Goal: Task Accomplishment & Management: Manage account settings

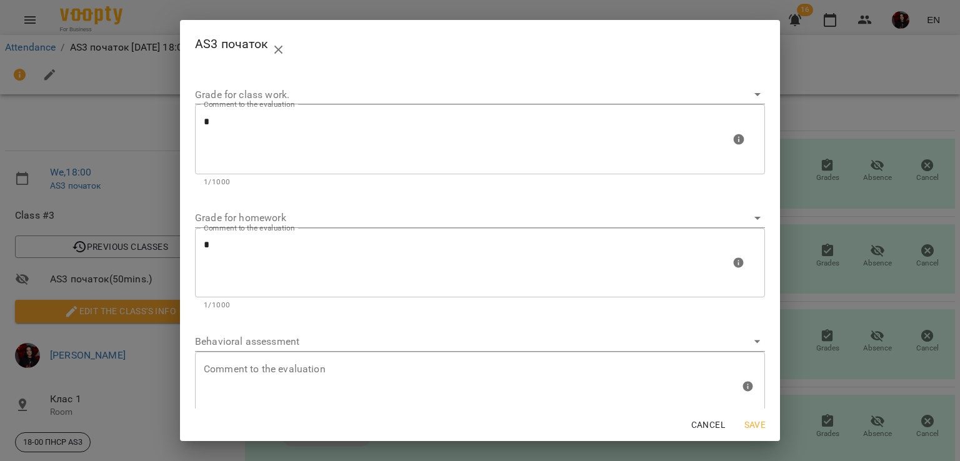
scroll to position [115, 5]
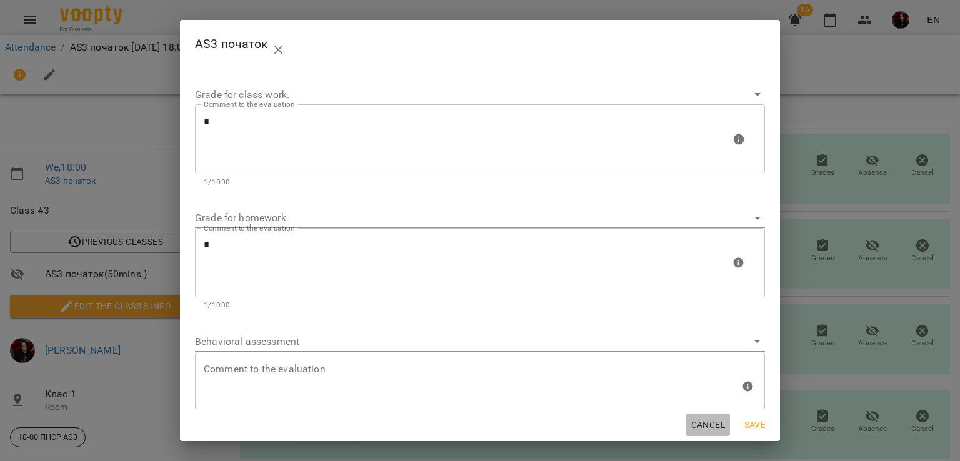
click at [703, 424] on span "Cancel" at bounding box center [709, 425] width 34 height 15
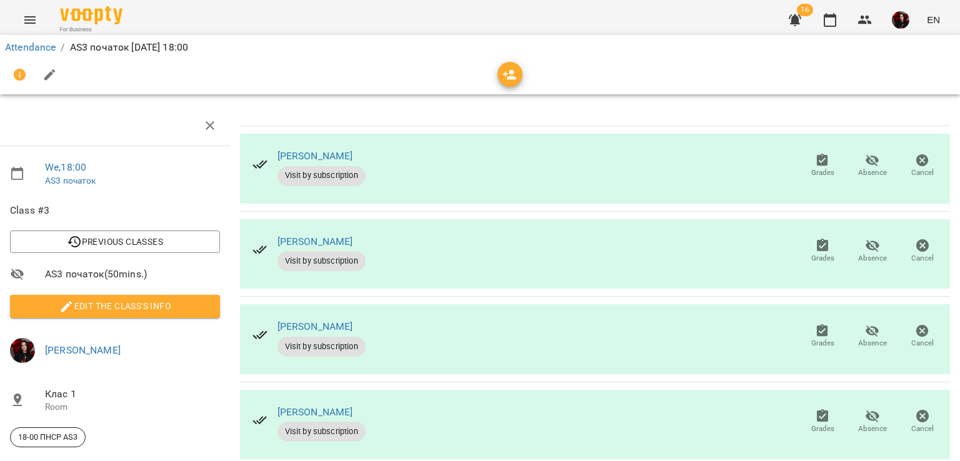
scroll to position [0, 5]
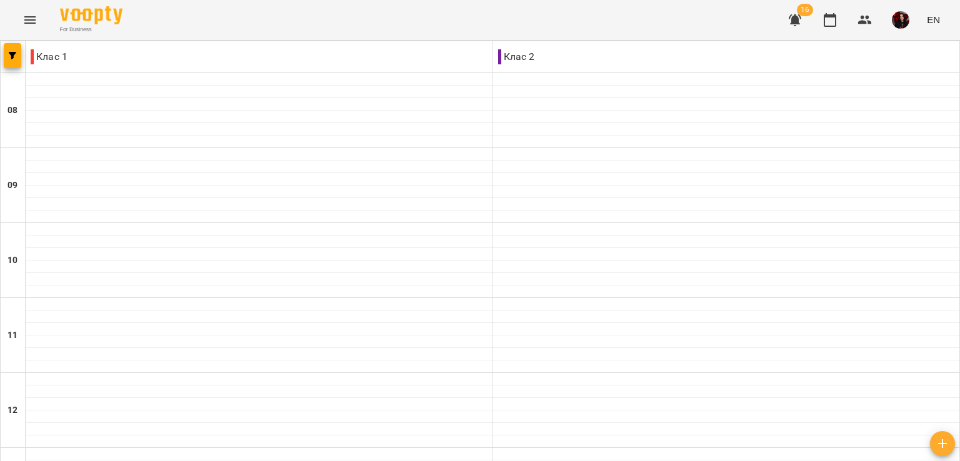
scroll to position [543, 0]
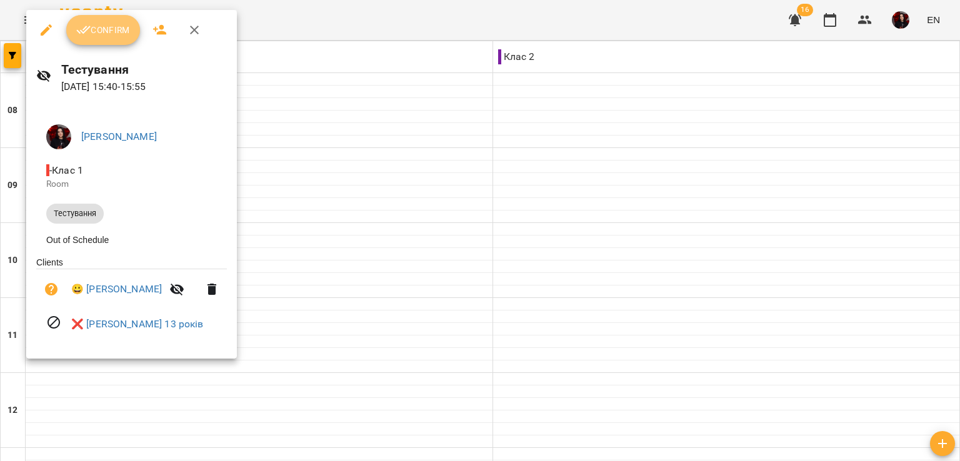
click at [106, 29] on span "Confirm" at bounding box center [103, 30] width 54 height 15
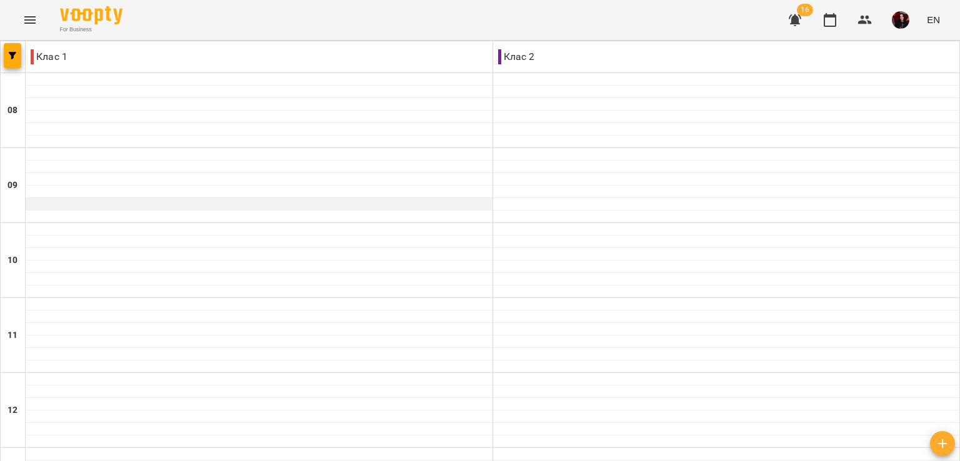
scroll to position [595, 0]
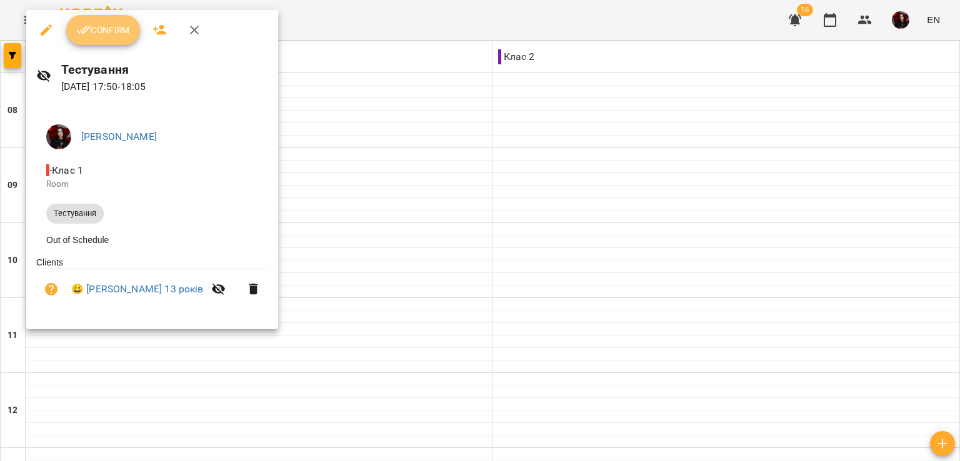
click at [99, 18] on button "Confirm" at bounding box center [103, 30] width 74 height 30
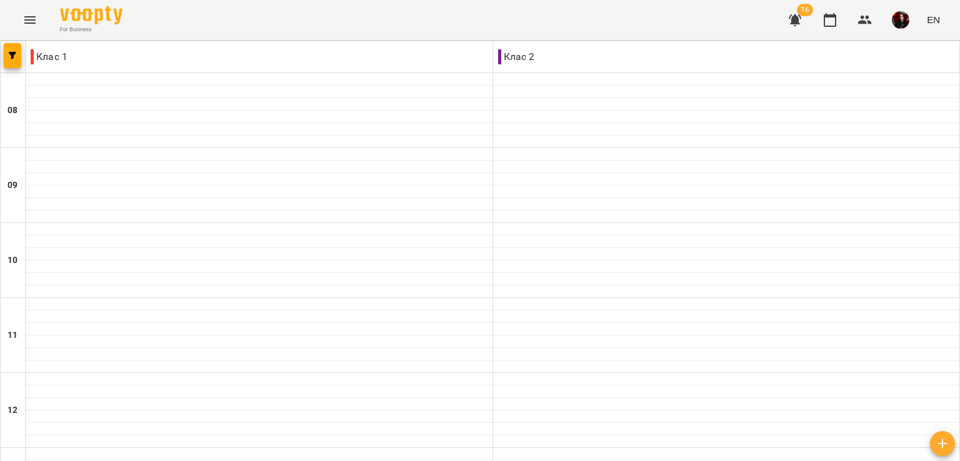
scroll to position [573, 0]
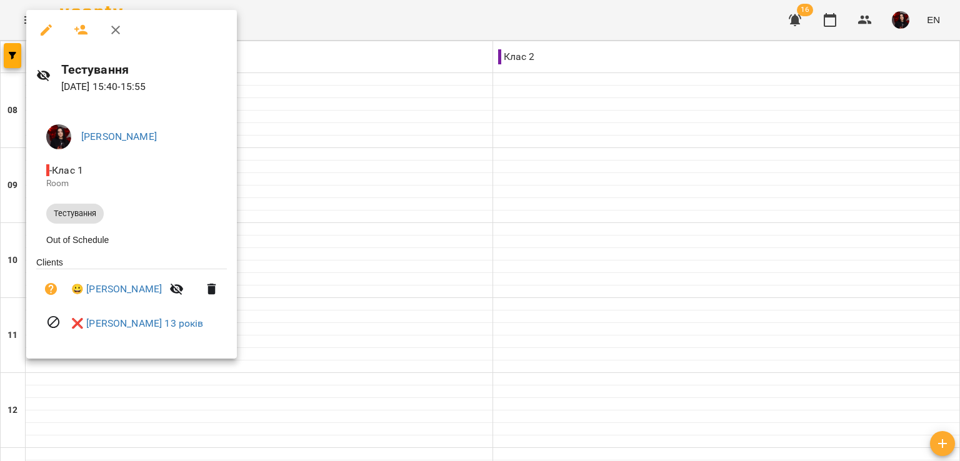
click at [323, 146] on div at bounding box center [480, 230] width 960 height 461
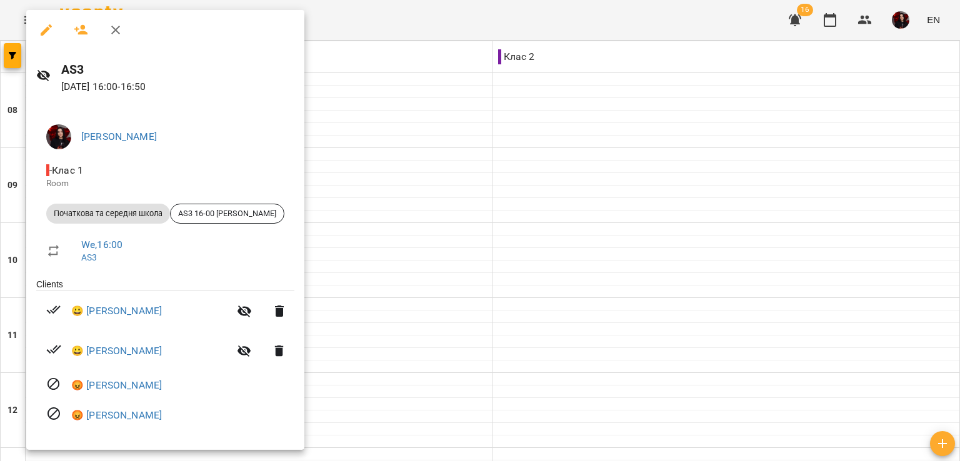
scroll to position [1, 0]
click at [75, 29] on icon "button" at bounding box center [81, 30] width 15 height 15
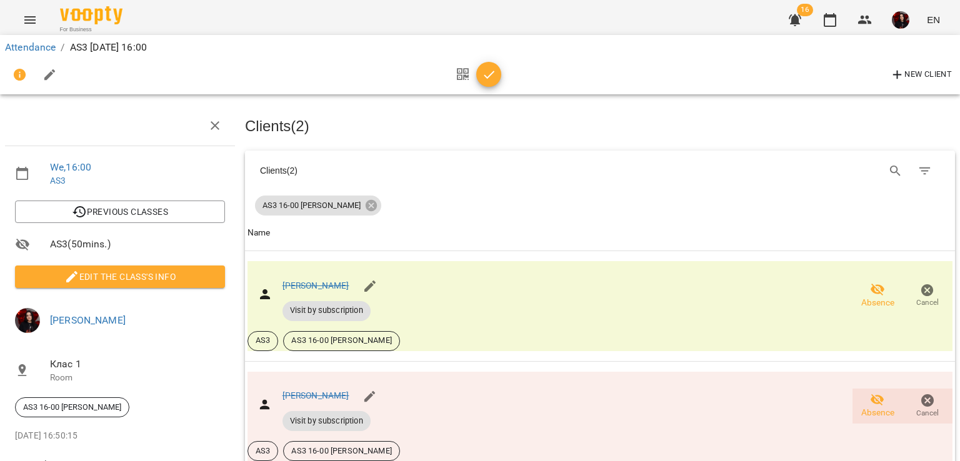
scroll to position [140, 0]
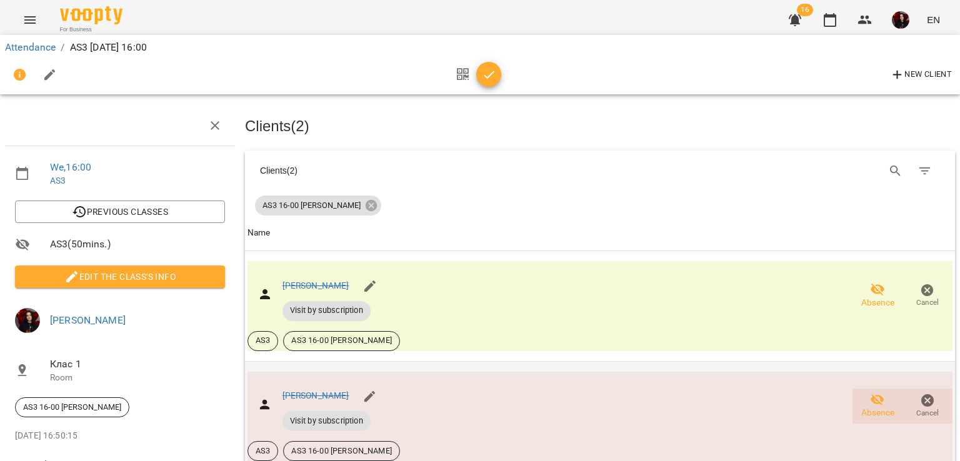
click at [862, 407] on span "Absence" at bounding box center [878, 413] width 33 height 13
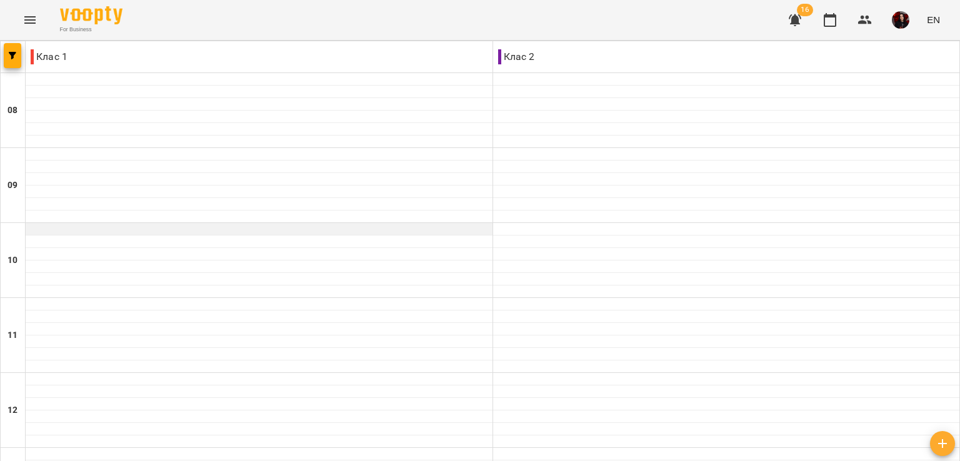
scroll to position [595, 0]
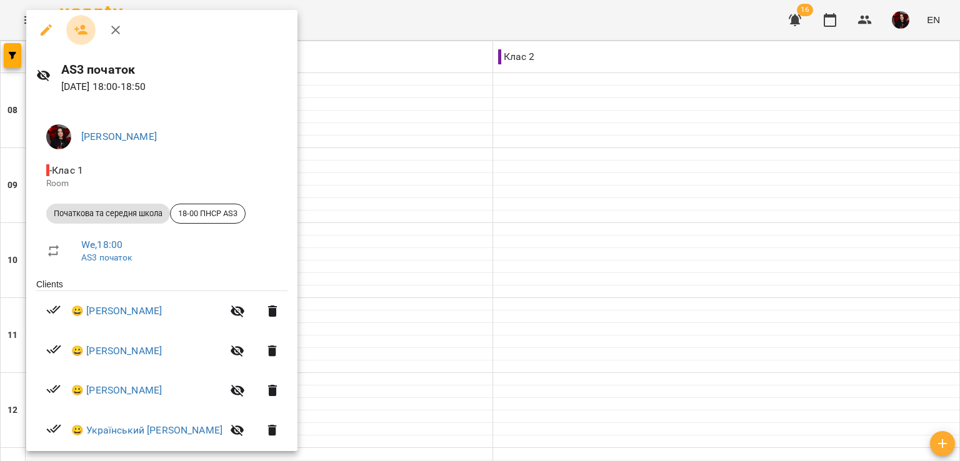
click at [88, 39] on button "button" at bounding box center [81, 30] width 30 height 30
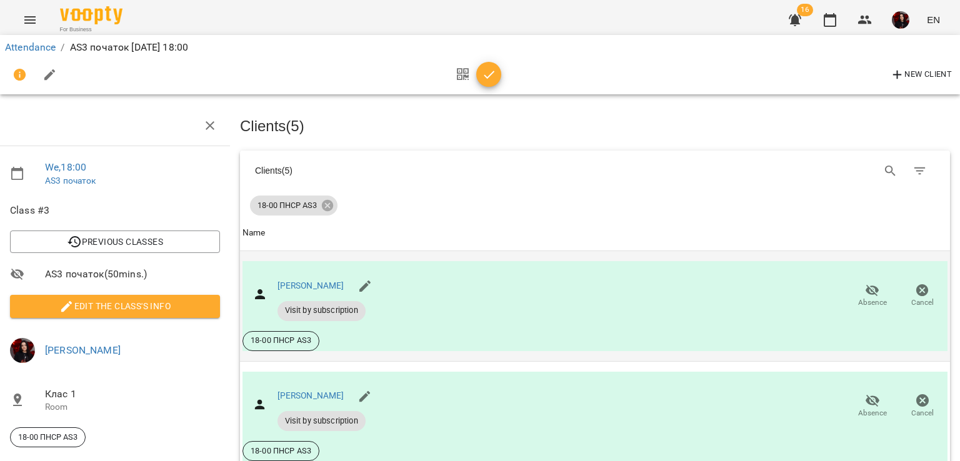
scroll to position [311, 5]
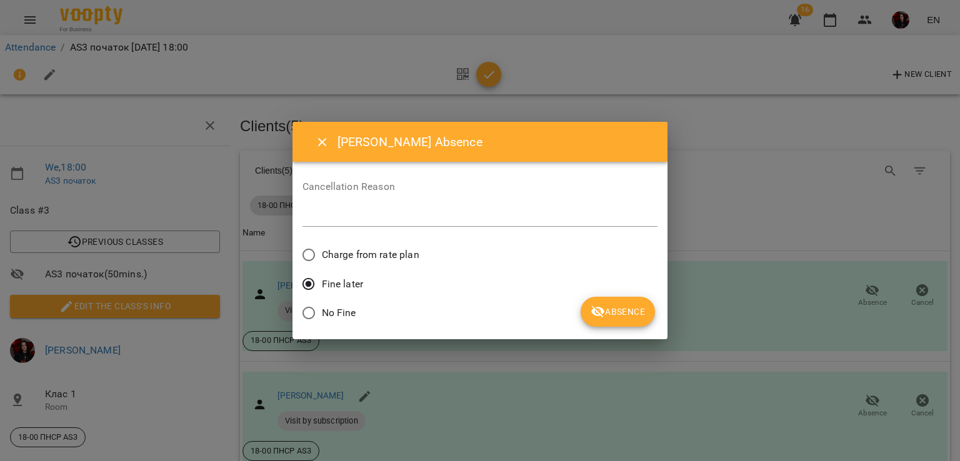
click at [350, 179] on div "Cancellation Reason *" at bounding box center [480, 207] width 355 height 70
click at [353, 192] on label "Cancellation Reason" at bounding box center [480, 187] width 355 height 10
click at [331, 177] on div "Cancellation Reason *" at bounding box center [480, 207] width 355 height 70
click at [370, 213] on textarea at bounding box center [480, 217] width 355 height 12
type textarea "*********"
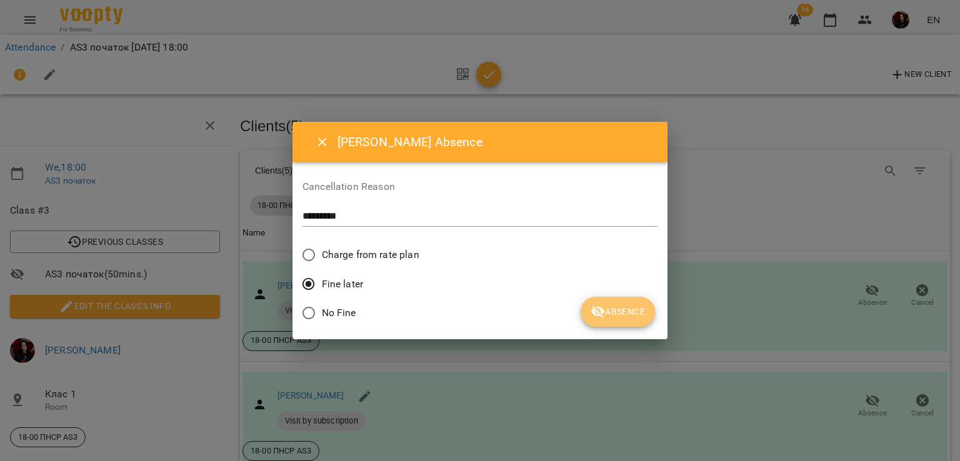
click at [611, 319] on button "Absence" at bounding box center [618, 312] width 74 height 30
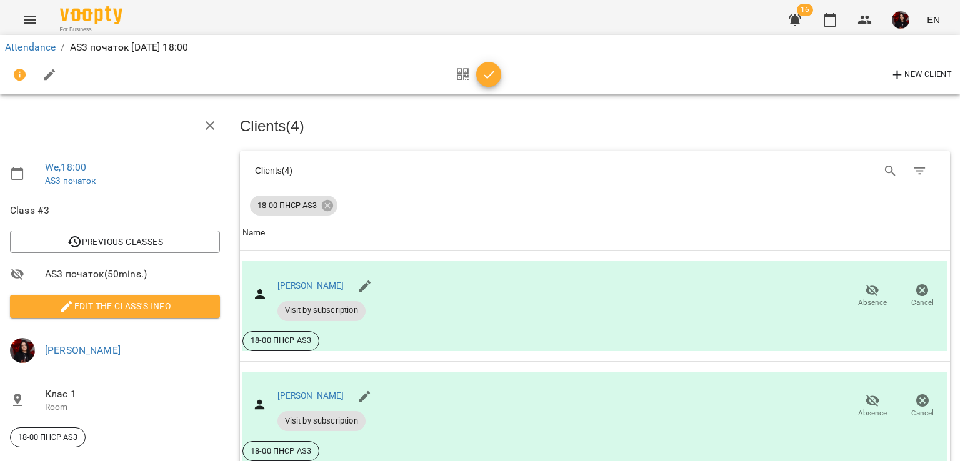
scroll to position [120, 5]
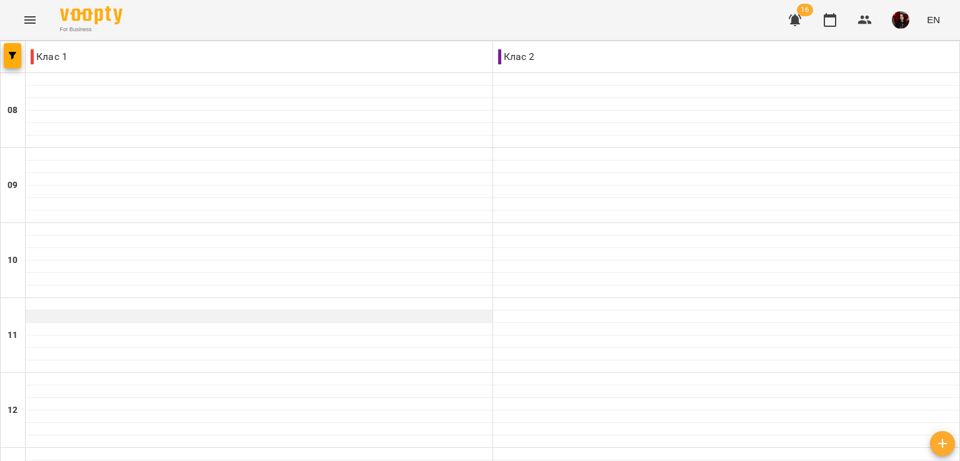
scroll to position [464, 0]
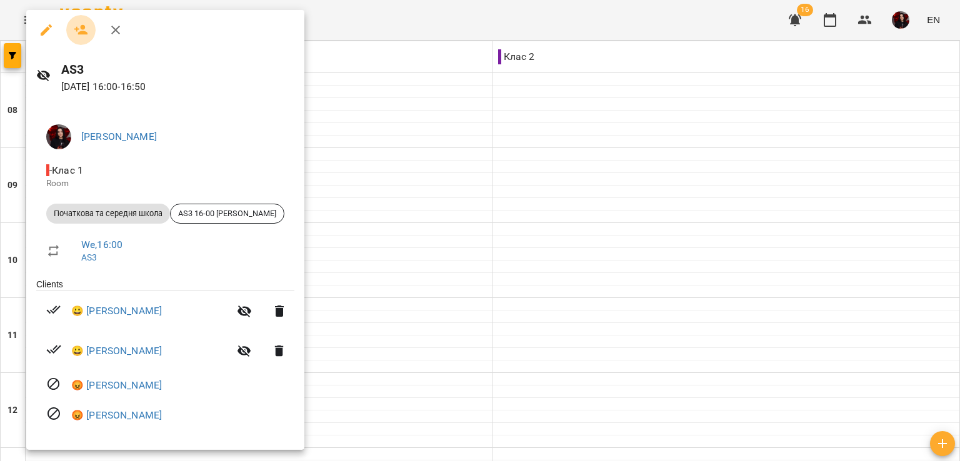
click at [85, 35] on icon "button" at bounding box center [81, 30] width 15 height 15
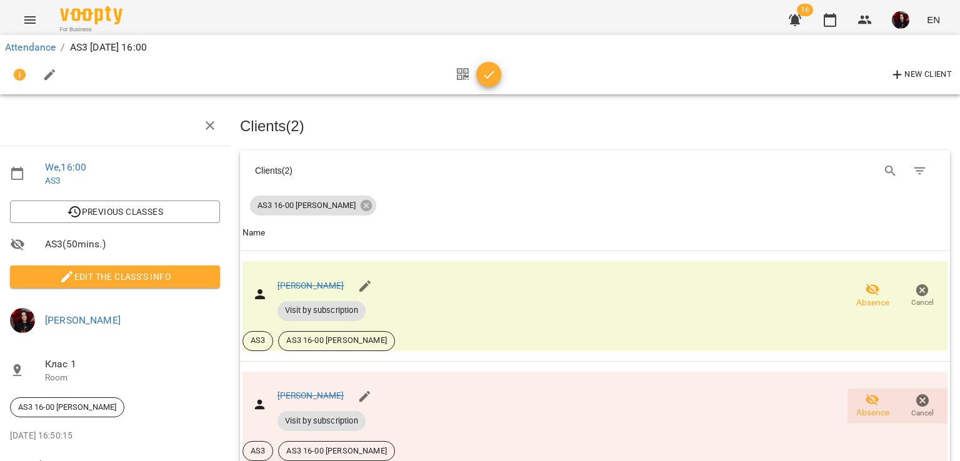
scroll to position [0, 5]
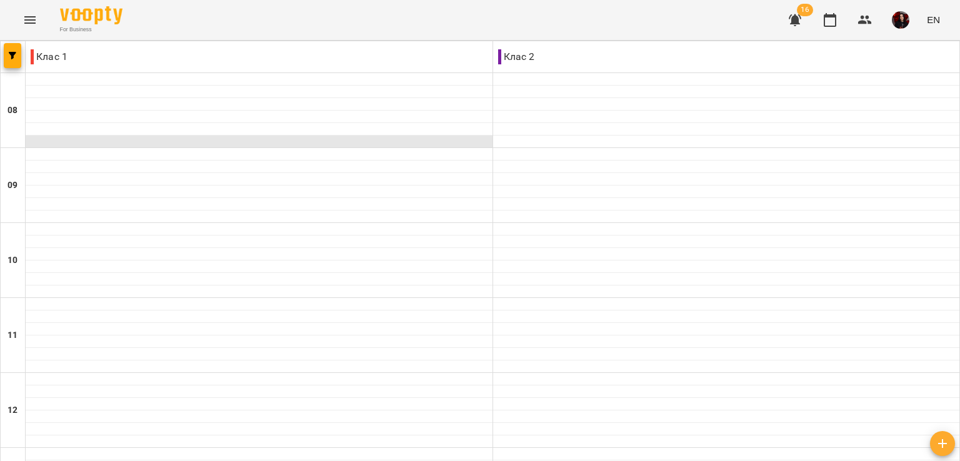
scroll to position [595, 0]
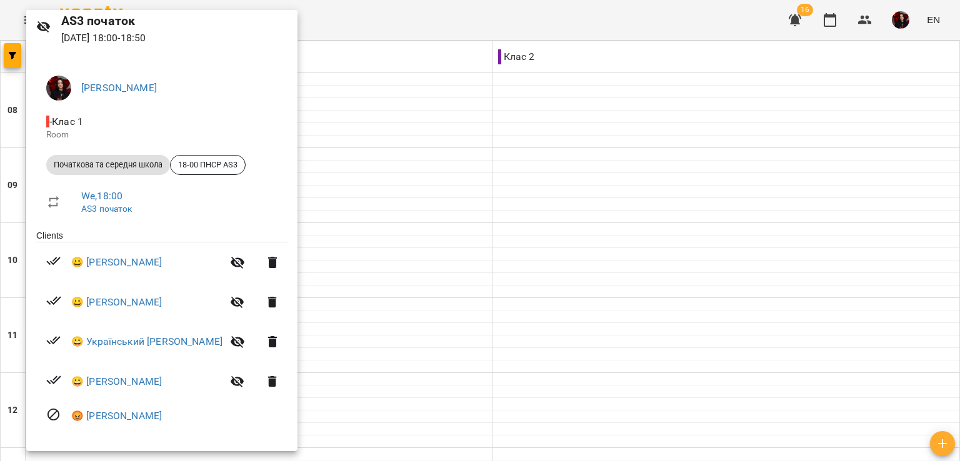
scroll to position [0, 0]
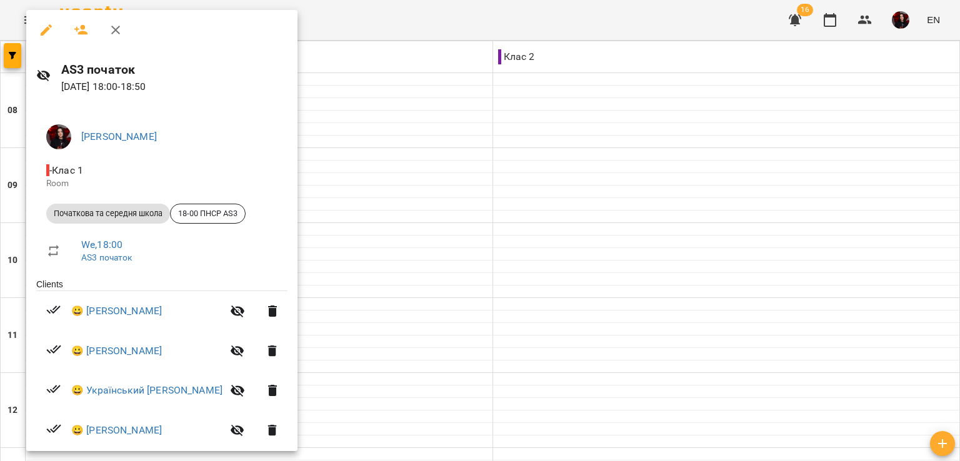
click at [490, 96] on div at bounding box center [480, 230] width 960 height 461
